Goal: Check status

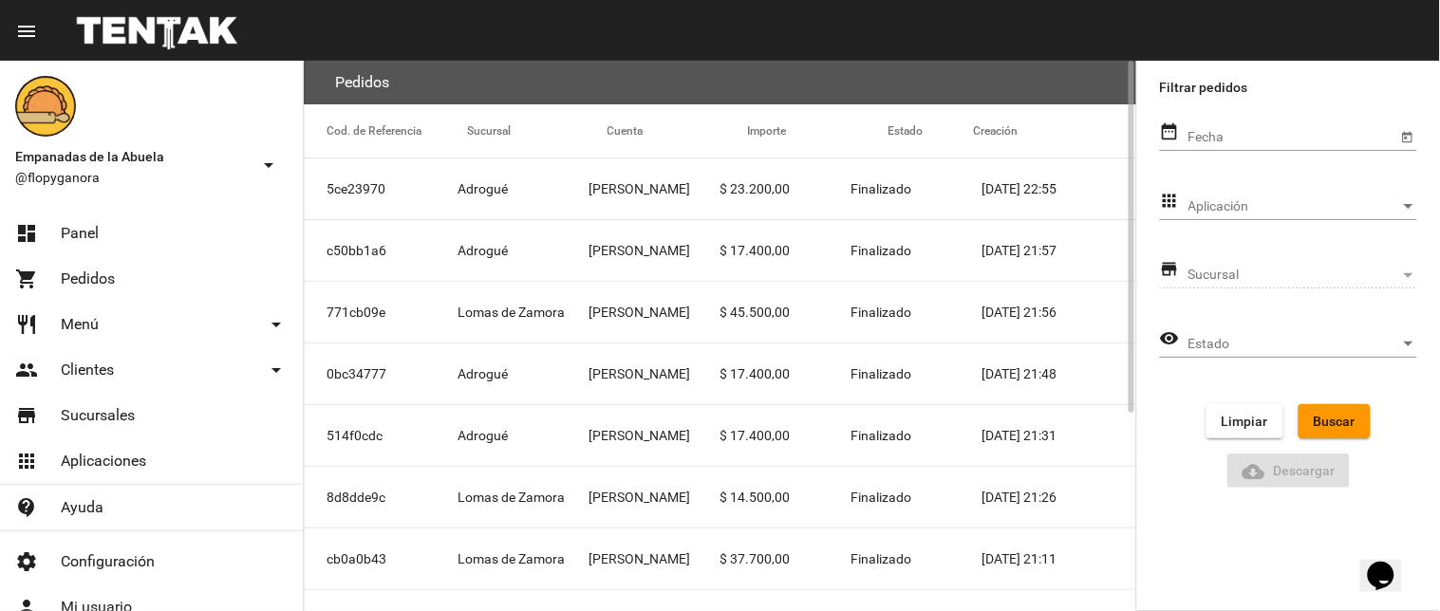
scroll to position [308, 0]
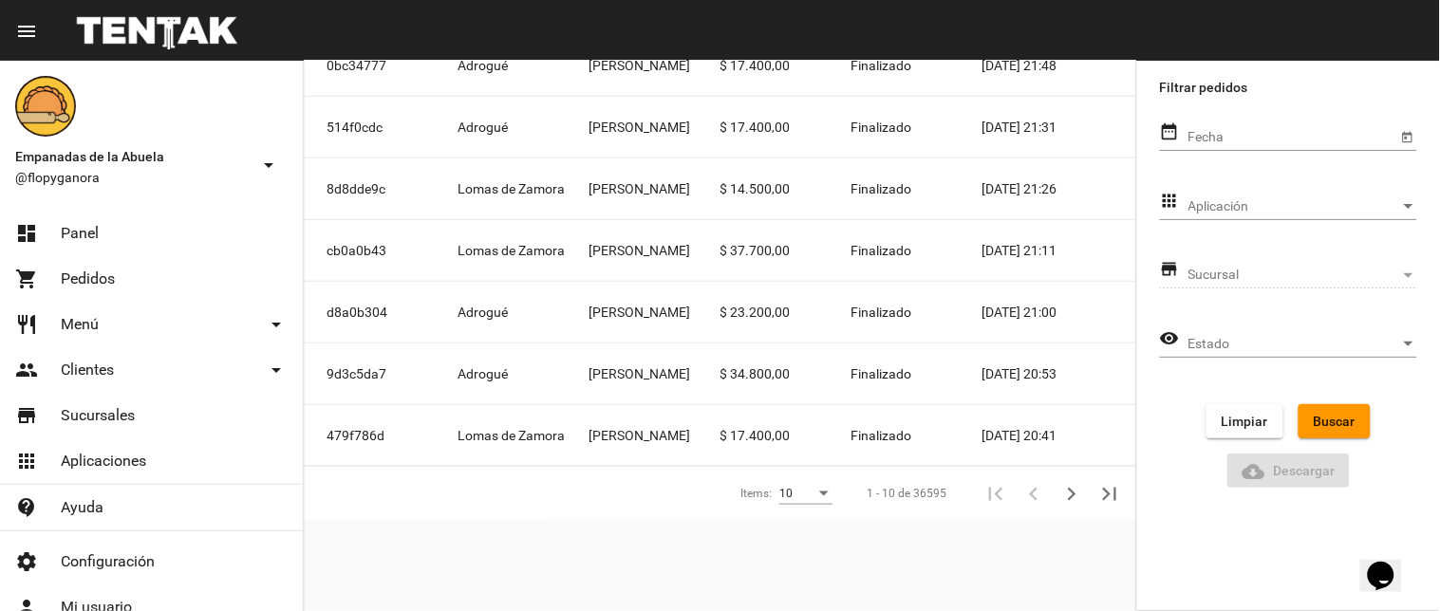
click at [1292, 196] on div "Aplicación Aplicación" at bounding box center [1302, 201] width 229 height 37
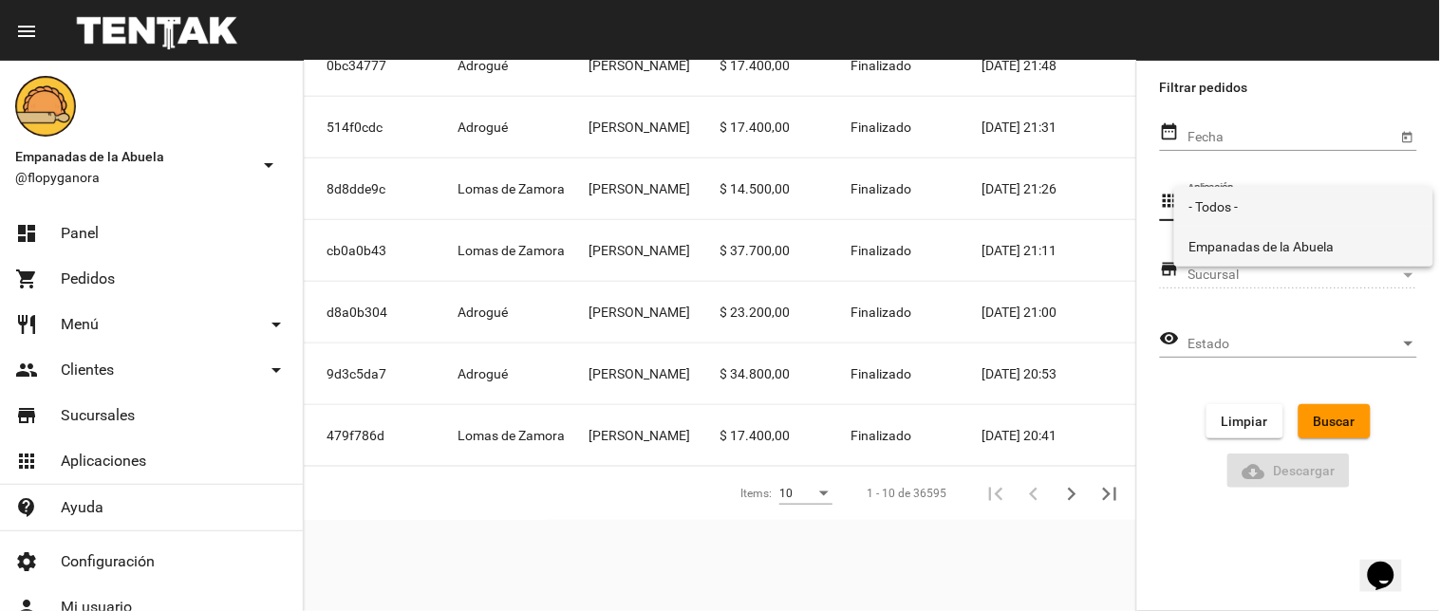
click at [1265, 243] on span "Empanadas de la Abuela" at bounding box center [1303, 247] width 229 height 40
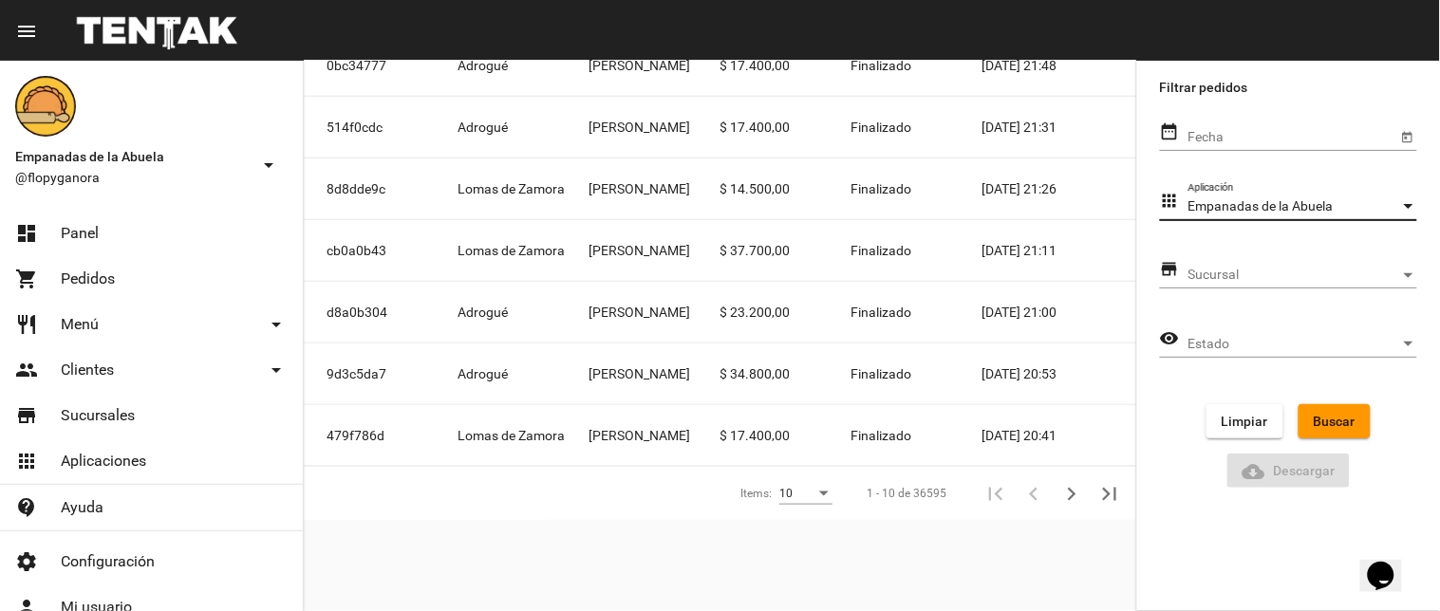
click at [1235, 273] on span "Sucursal" at bounding box center [1294, 275] width 212 height 15
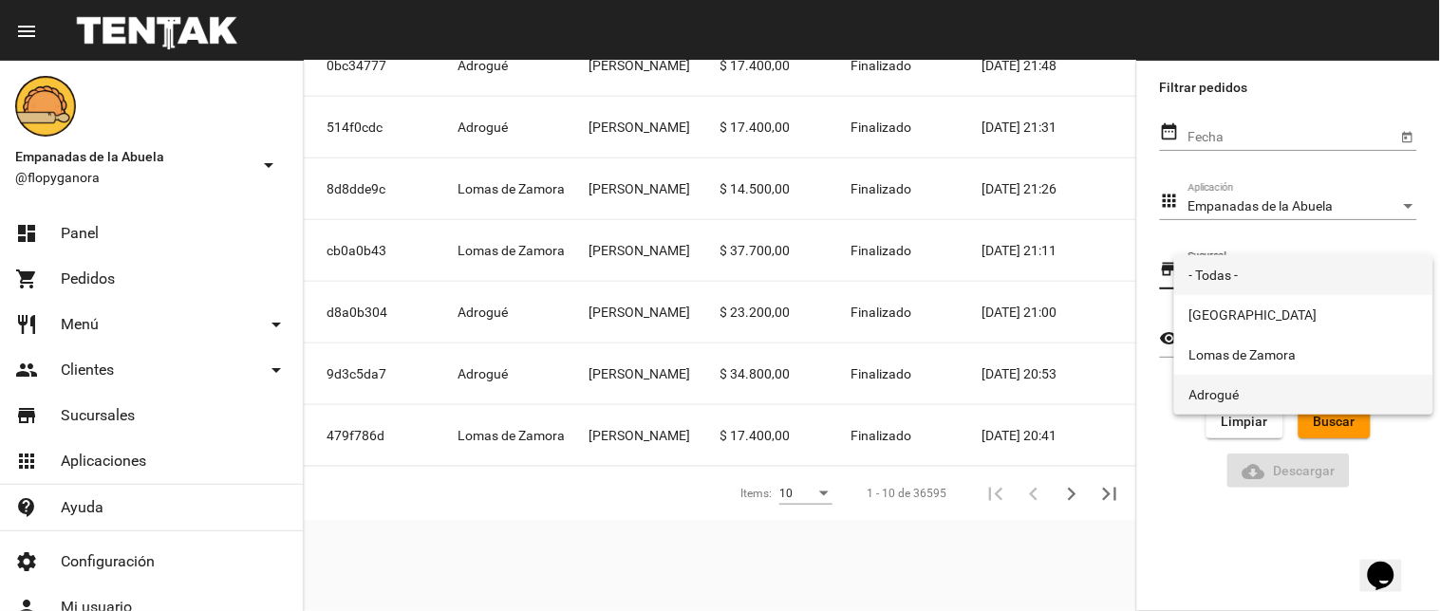
drag, startPoint x: 1201, startPoint y: 386, endPoint x: 1247, endPoint y: 395, distance: 47.3
click at [1202, 389] on span "Adrogué" at bounding box center [1303, 395] width 229 height 40
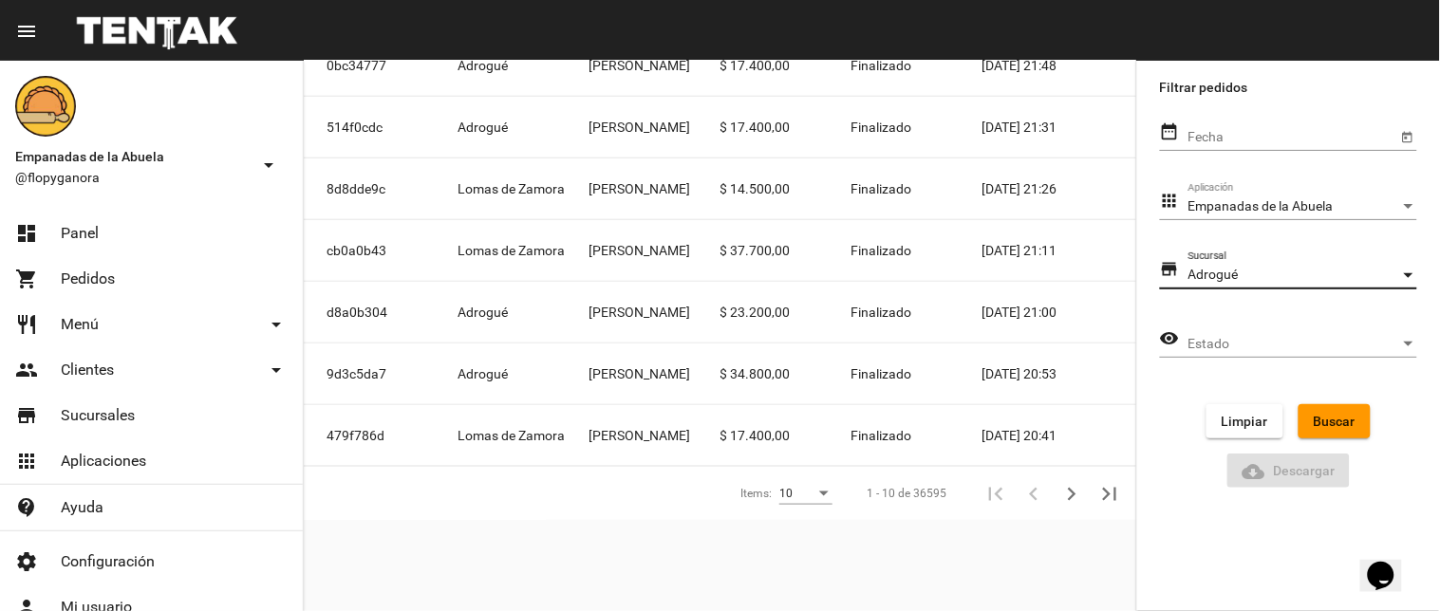
click at [1295, 340] on span "Estado" at bounding box center [1294, 344] width 212 height 15
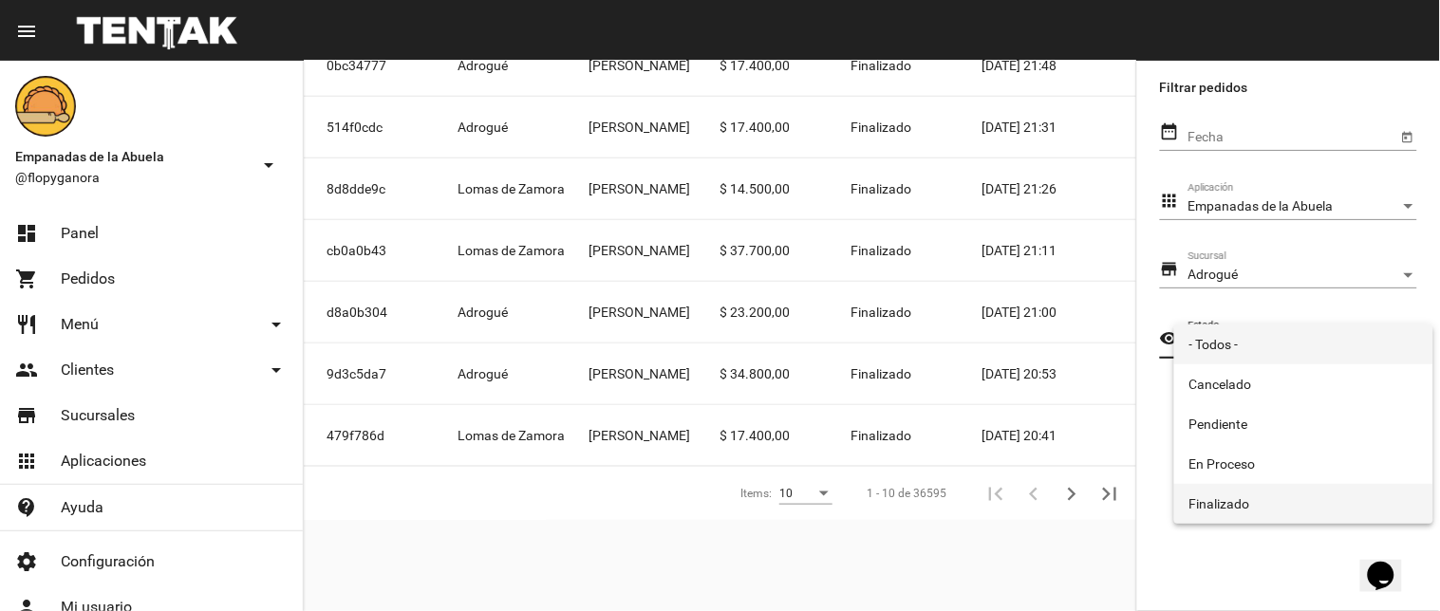
click at [1206, 505] on mat-option "Finalizado" at bounding box center [1303, 504] width 259 height 40
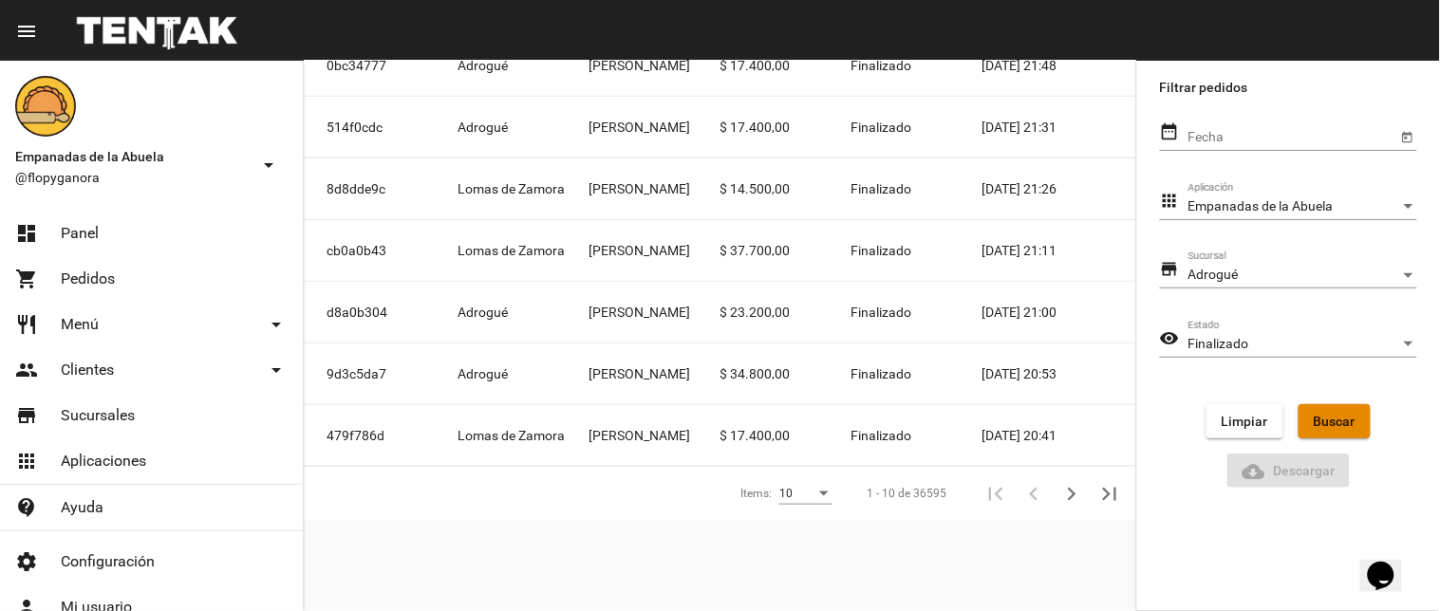
click at [1330, 421] on span "Buscar" at bounding box center [1335, 421] width 42 height 15
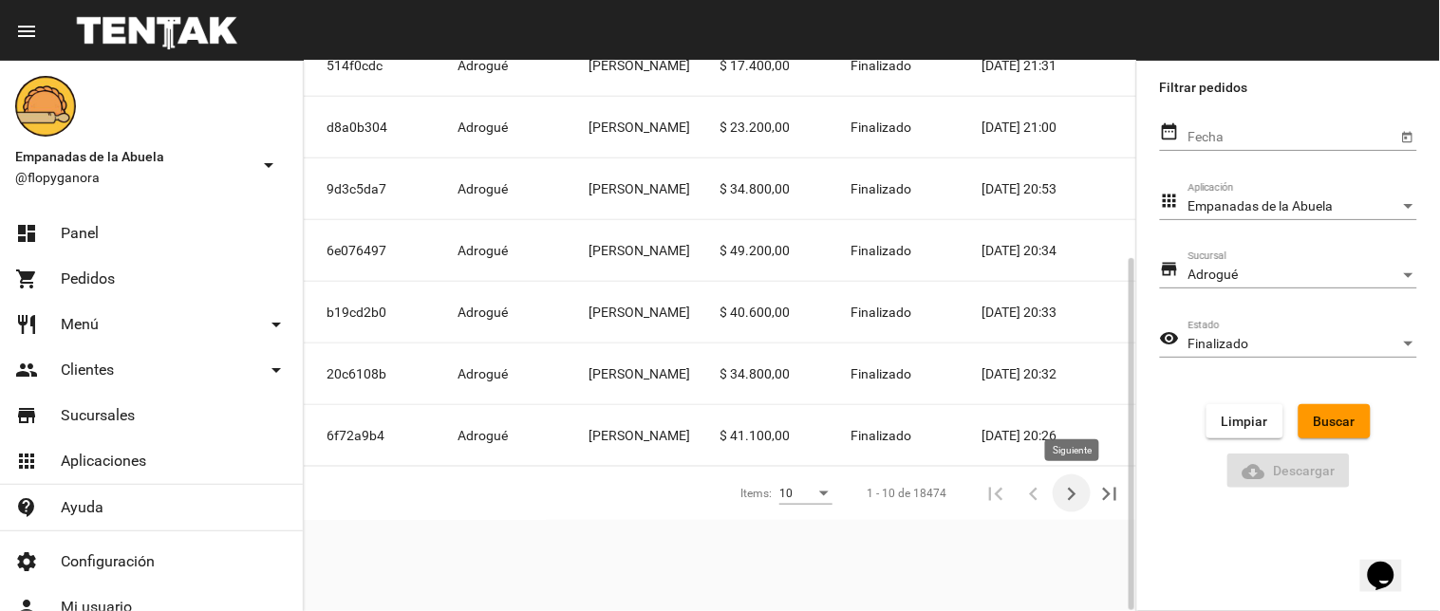
click at [1064, 503] on icon "Siguiente" at bounding box center [1071, 494] width 27 height 27
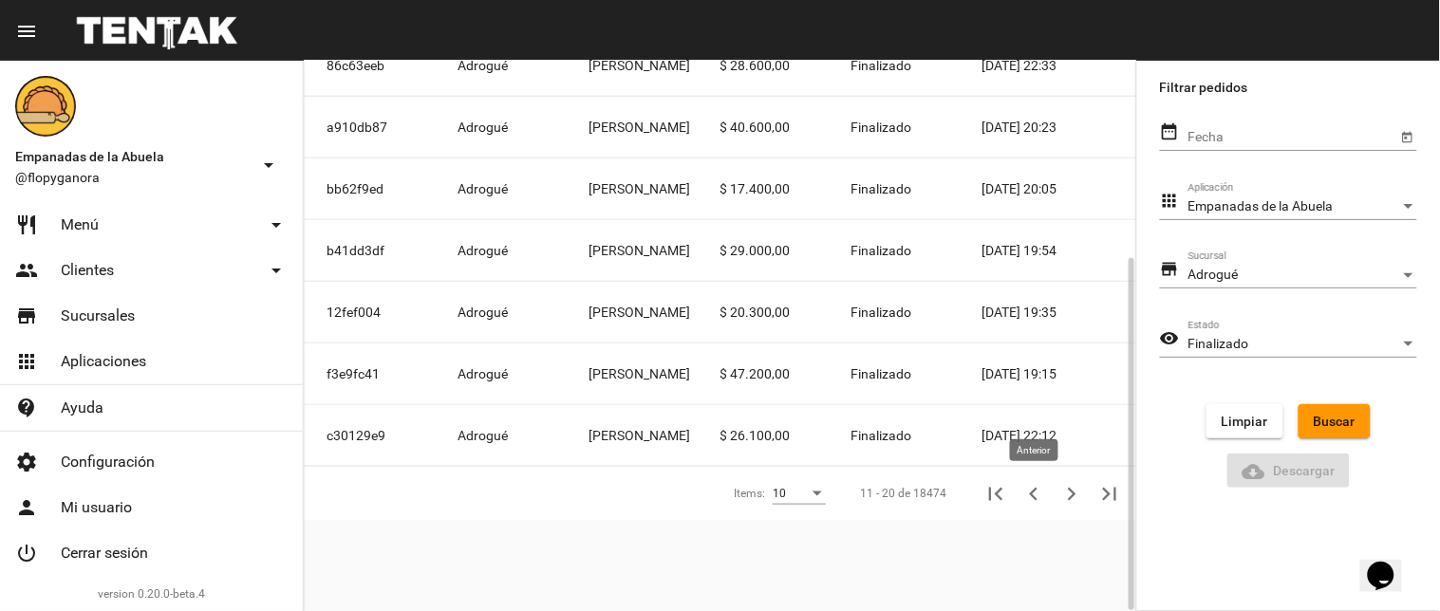
click at [1030, 490] on icon "Anterior" at bounding box center [1033, 494] width 27 height 27
click at [1055, 494] on button "Siguiente" at bounding box center [1072, 494] width 38 height 38
